Goal: Task Accomplishment & Management: Manage account settings

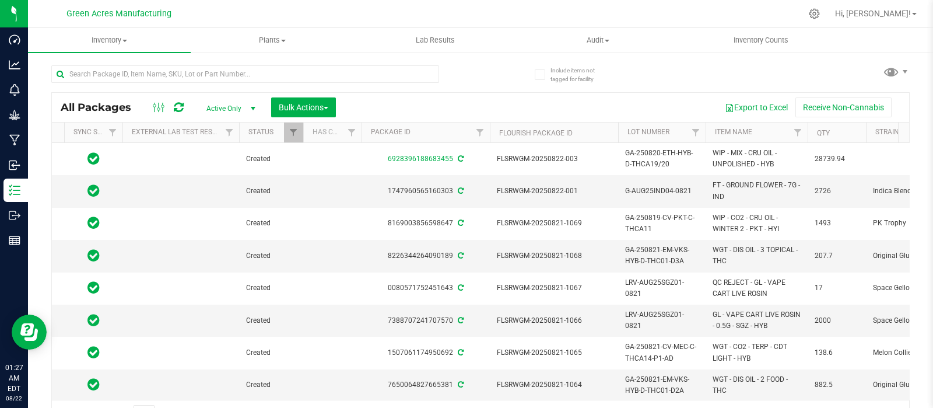
scroll to position [0, 88]
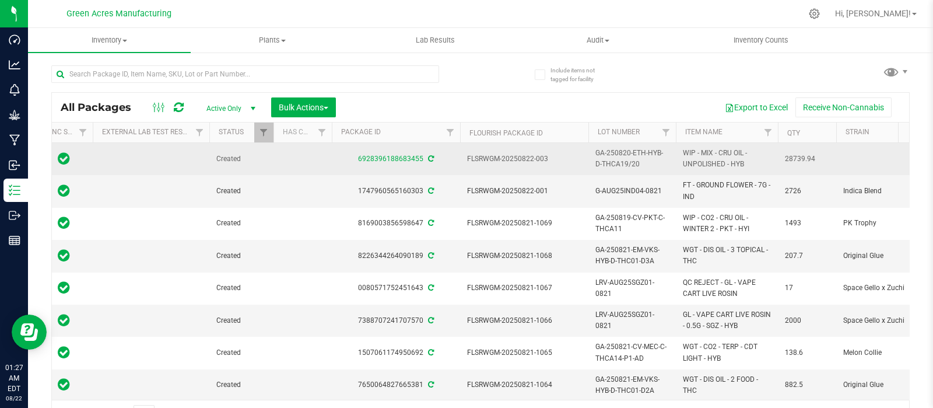
drag, startPoint x: 647, startPoint y: 162, endPoint x: 580, endPoint y: 149, distance: 67.8
copy tr "GA-250820-ETH-HYB-D-THCA19/20"
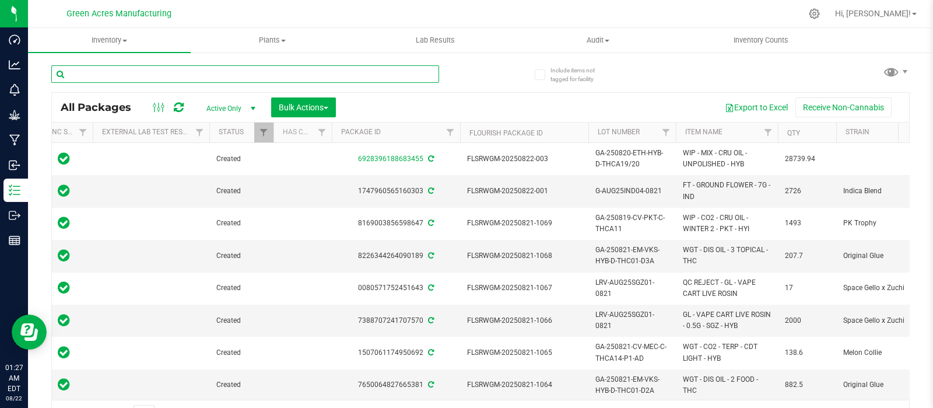
click at [164, 78] on input "text" at bounding box center [245, 74] width 388 height 18
paste input "GA-250820-ETH-HYB-D-THCA19/20"
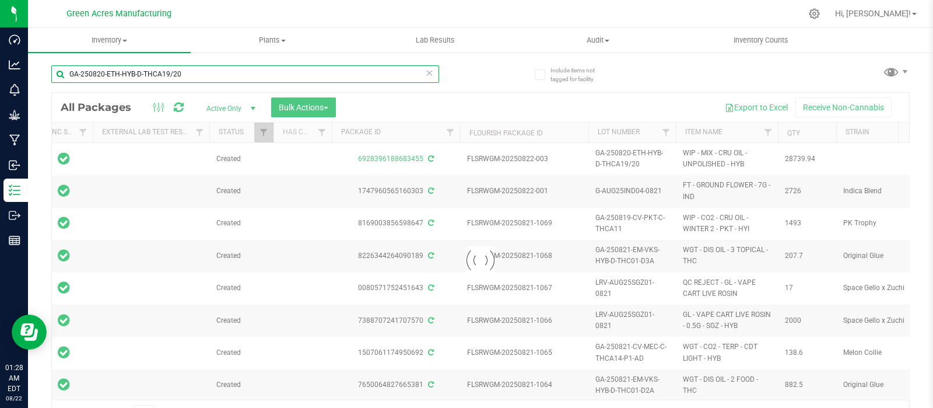
click at [80, 74] on input "GA-250820-ETH-HYB-D-THCA19/20" at bounding box center [245, 74] width 388 height 18
drag, startPoint x: 186, startPoint y: 74, endPoint x: 48, endPoint y: 80, distance: 137.8
click at [48, 80] on div "Include items not tagged for facility GA-250820-ETH-HYB-D-THCA19/20 Loading... …" at bounding box center [480, 229] width 905 height 356
type input "GA-250820-ETH-HYB-D-THCA19/20"
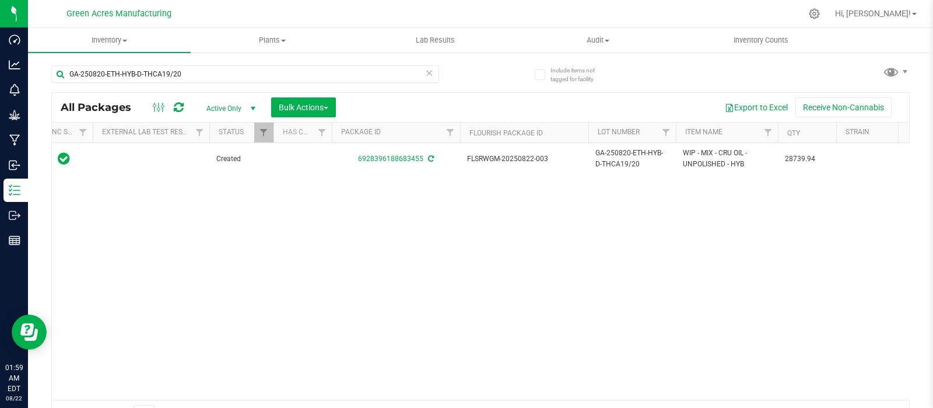
click at [144, 232] on div "Action Action Adjust qty Create package Edit attributes Global inventory Locate…" at bounding box center [481, 271] width 858 height 257
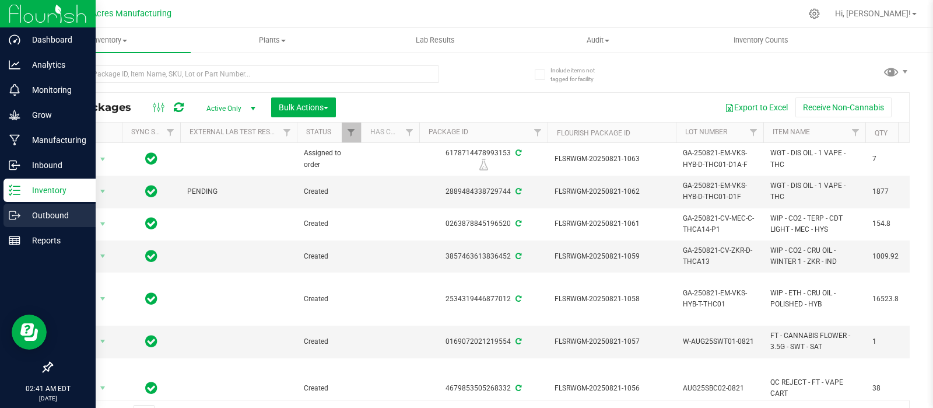
click at [50, 215] on p "Outbound" at bounding box center [55, 215] width 70 height 14
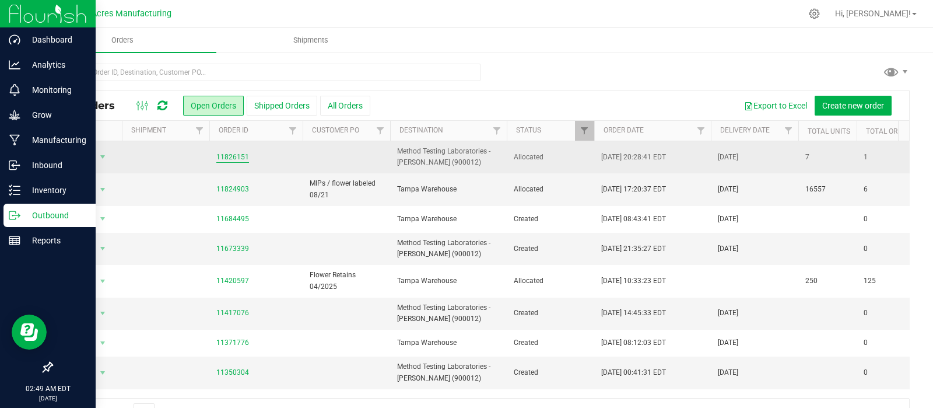
click at [229, 155] on link "11826151" at bounding box center [232, 157] width 33 height 11
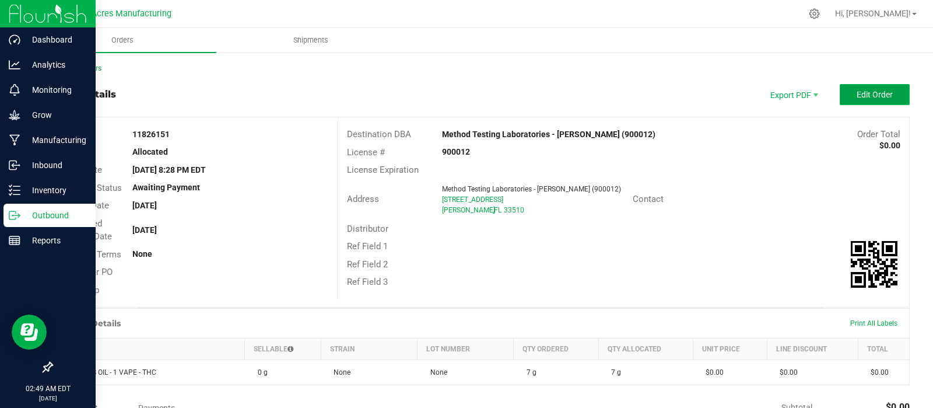
click at [858, 92] on span "Edit Order" at bounding box center [875, 94] width 36 height 9
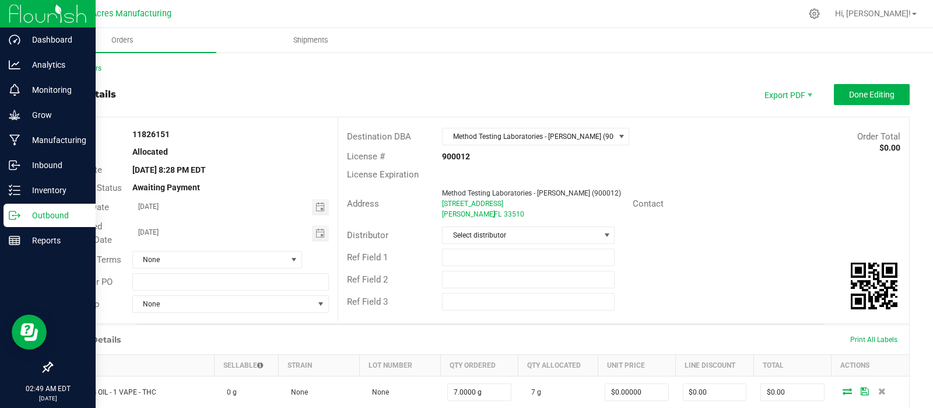
scroll to position [235, 0]
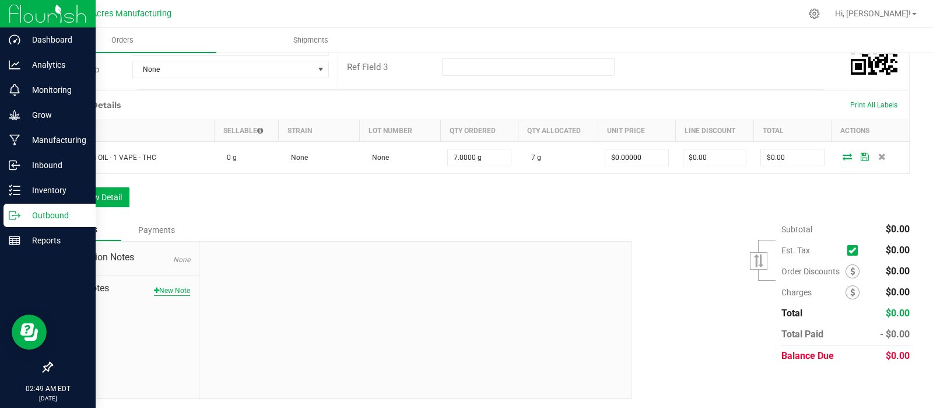
click at [183, 288] on button "New Note" at bounding box center [172, 290] width 36 height 11
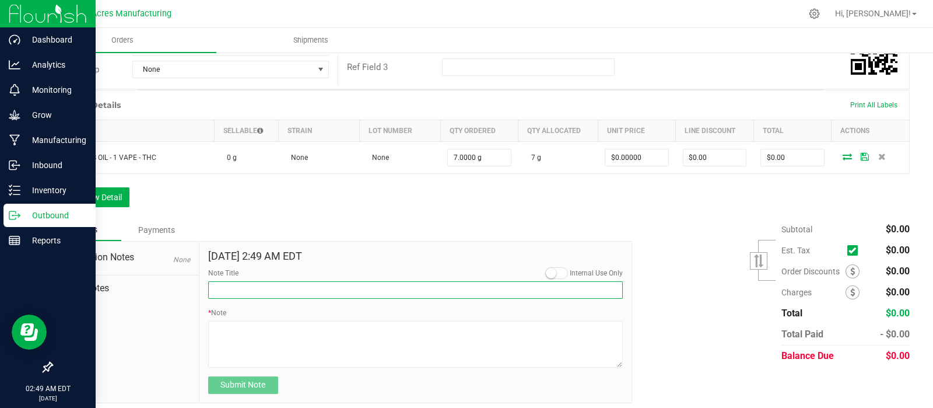
click at [269, 287] on input "Note Title" at bounding box center [415, 290] width 415 height 18
type input "Seal Tag#, Destination, Created By"
drag, startPoint x: 323, startPoint y: 285, endPoint x: 202, endPoint y: 291, distance: 120.4
click at [202, 291] on div "Aug 22, 2025 2:49 AM EDT Internal Use Only Note Title Seal Tag#, Destination, C…" at bounding box center [416, 322] width 433 height 161
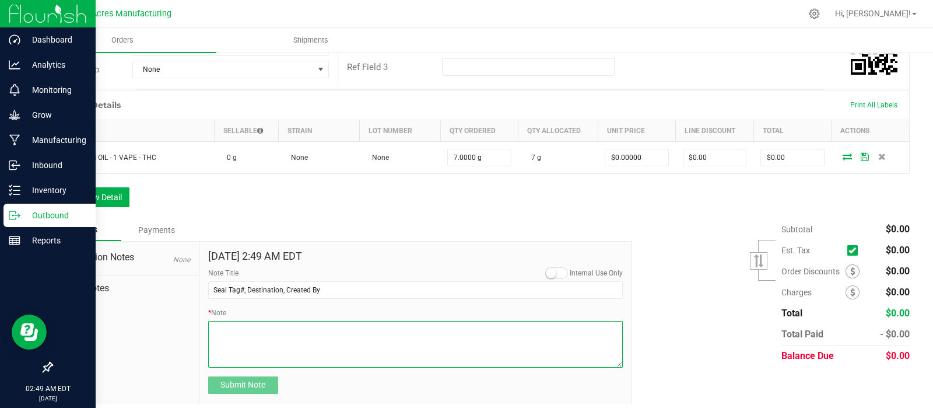
click at [236, 324] on textarea "* Note" at bounding box center [415, 344] width 415 height 47
paste textarea "Seal Tag#, Destination, Created By"
click at [240, 325] on textarea "* Note" at bounding box center [415, 344] width 415 height 47
click at [214, 334] on textarea "* Note" at bounding box center [415, 344] width 415 height 47
click at [245, 334] on textarea "* Note" at bounding box center [415, 344] width 415 height 47
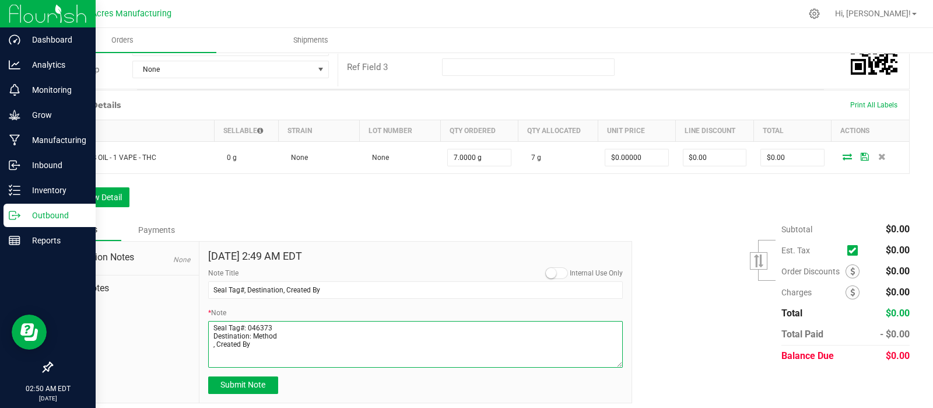
click at [215, 342] on textarea "* Note" at bounding box center [415, 344] width 415 height 47
click at [246, 346] on textarea "* Note" at bounding box center [415, 344] width 415 height 47
type textarea "Seal Tag#: 046373 Destination: Method Created By: RHN-175"
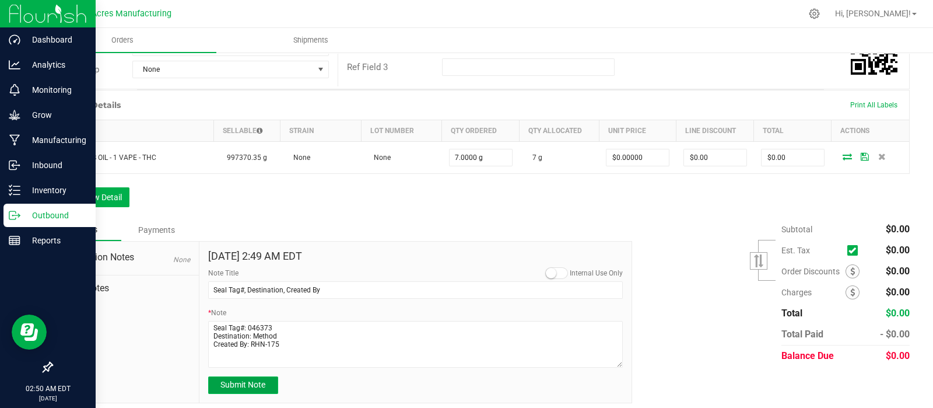
click at [246, 381] on span "Submit Note" at bounding box center [243, 384] width 45 height 9
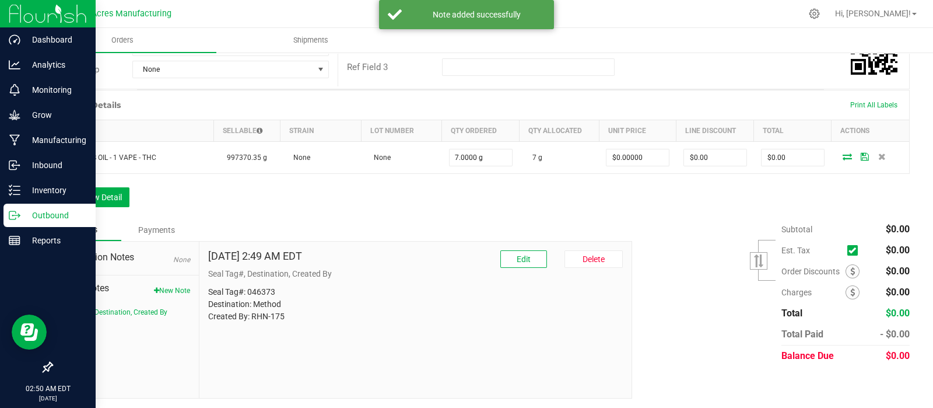
scroll to position [0, 0]
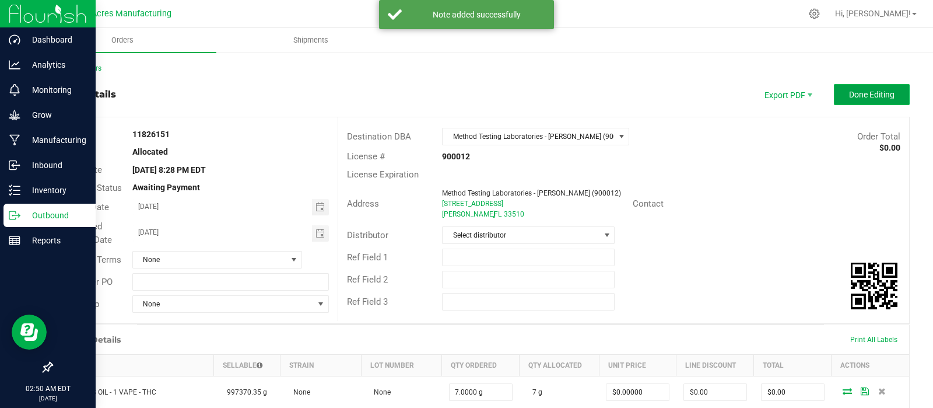
click at [868, 96] on span "Done Editing" at bounding box center [872, 94] width 46 height 9
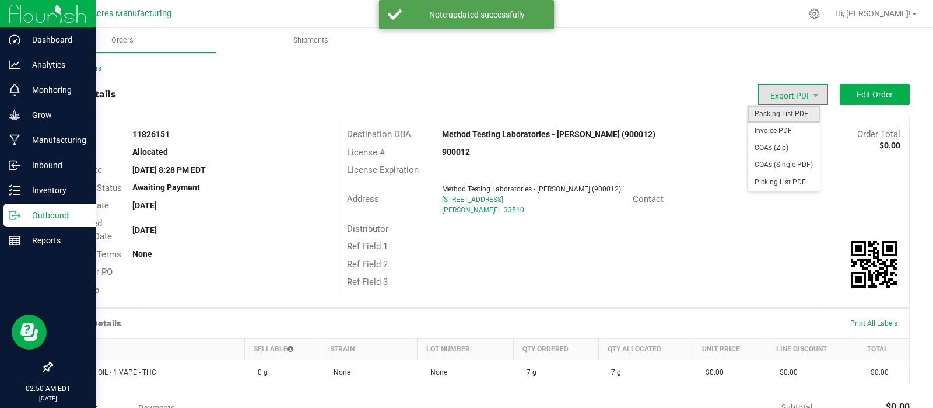
click at [786, 116] on span "Packing List PDF" at bounding box center [784, 114] width 72 height 17
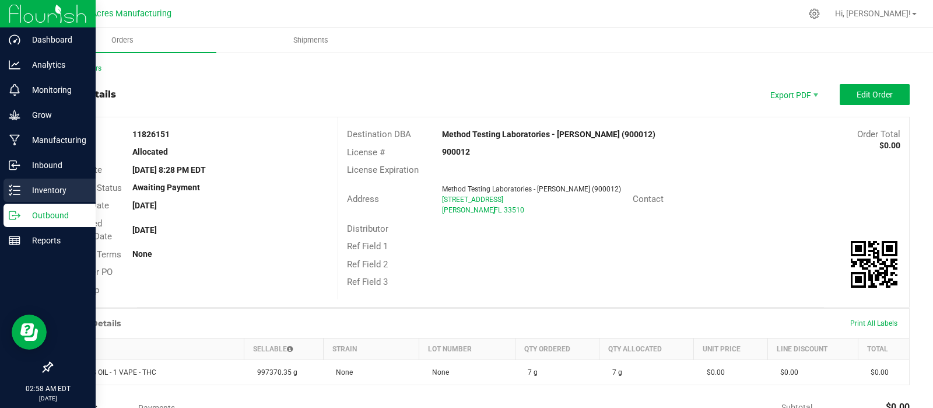
click at [50, 189] on p "Inventory" at bounding box center [55, 190] width 70 height 14
